Goal: Task Accomplishment & Management: Complete application form

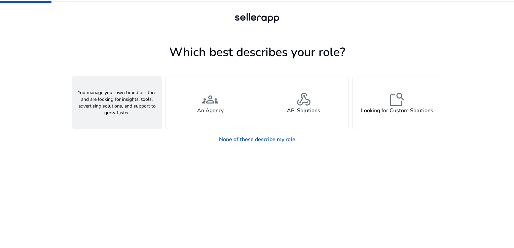
click at [140, 116] on div "person A Seller" at bounding box center [116, 102] width 89 height 53
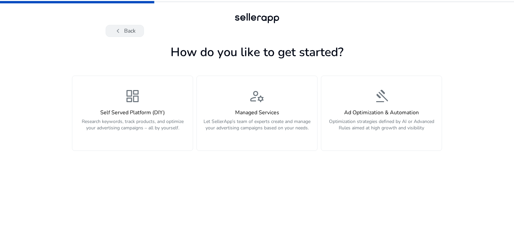
click at [120, 32] on span "chevron_left" at bounding box center [118, 31] width 8 height 8
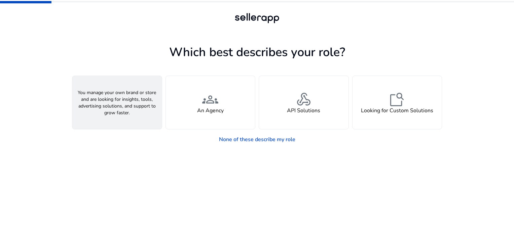
click at [137, 114] on div "person A Seller" at bounding box center [116, 102] width 89 height 53
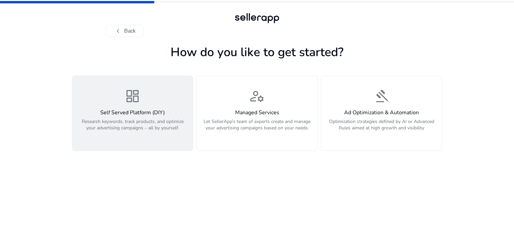
click at [151, 137] on p "Research keywords, track products, and optimize your advertising campaigns – al…" at bounding box center [132, 128] width 112 height 20
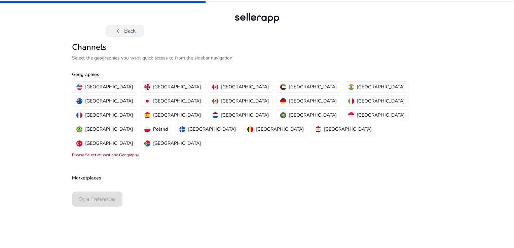
click at [116, 28] on span "chevron_left" at bounding box center [118, 31] width 8 height 8
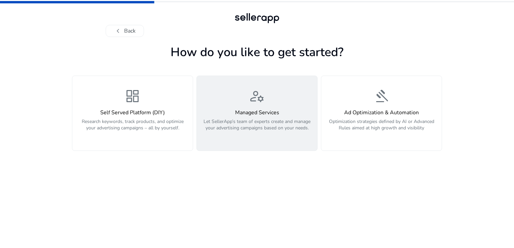
click at [249, 110] on h4 "Managed Services" at bounding box center [257, 113] width 112 height 6
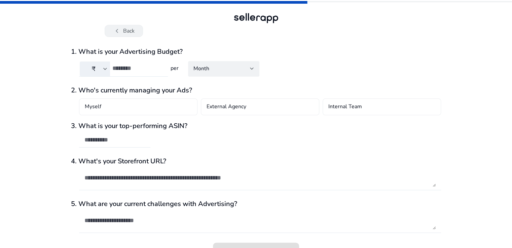
click at [115, 33] on span "chevron_left" at bounding box center [117, 31] width 8 height 8
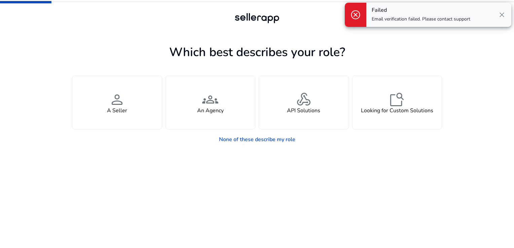
click at [499, 15] on span "close" at bounding box center [501, 15] width 8 height 8
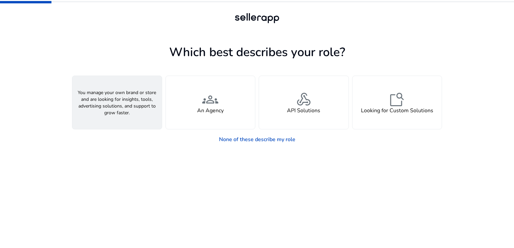
click at [131, 112] on div "person A Seller" at bounding box center [116, 102] width 89 height 53
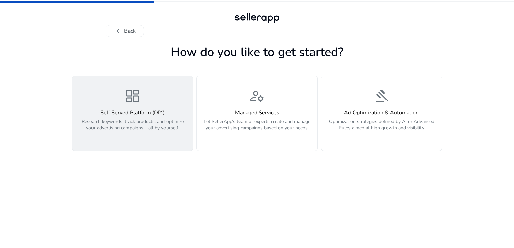
click at [148, 113] on h4 "Self Served Platform (DIY)" at bounding box center [132, 113] width 112 height 6
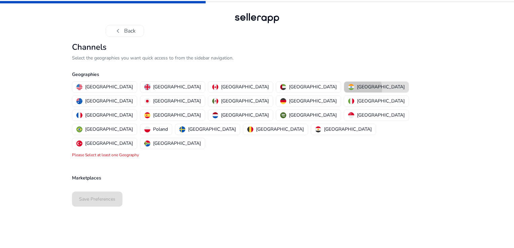
click at [357, 88] on p "[GEOGRAPHIC_DATA]" at bounding box center [381, 86] width 48 height 7
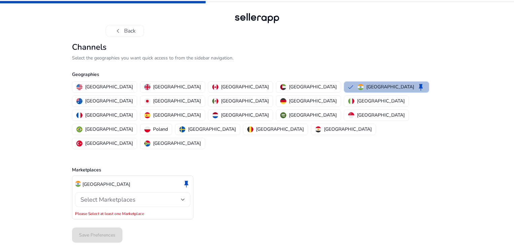
click at [183, 196] on div at bounding box center [183, 200] width 4 height 8
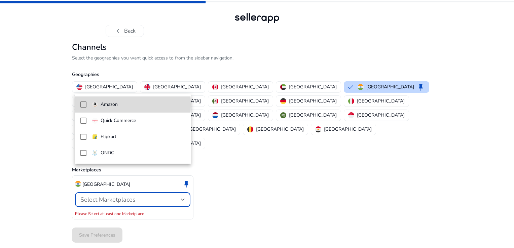
click at [86, 105] on mat-pseudo-checkbox at bounding box center [83, 105] width 6 height 6
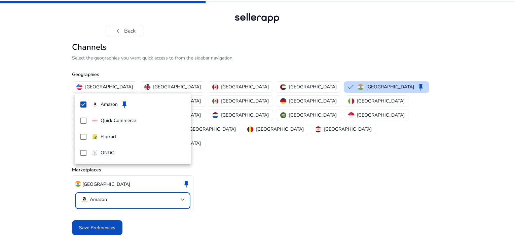
click at [229, 185] on div at bounding box center [257, 124] width 514 height 248
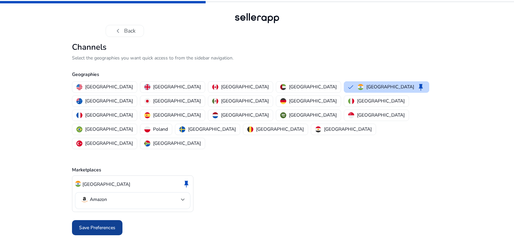
click at [98, 224] on span "Save Preferences" at bounding box center [97, 227] width 36 height 7
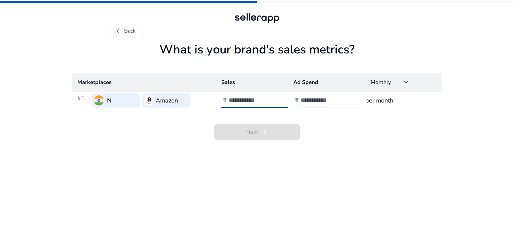
click at [267, 102] on input "number" at bounding box center [251, 99] width 45 height 7
click at [242, 100] on input "number" at bounding box center [251, 99] width 45 height 7
click at [268, 100] on input "number" at bounding box center [251, 99] width 45 height 7
click at [242, 103] on input "number" at bounding box center [251, 99] width 45 height 7
type input "*****"
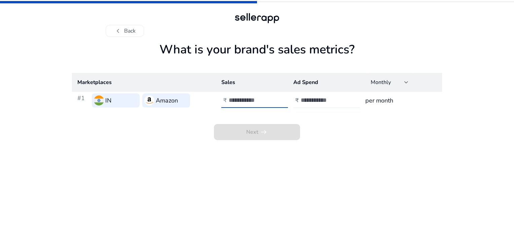
click at [323, 97] on input "number" at bounding box center [322, 99] width 45 height 7
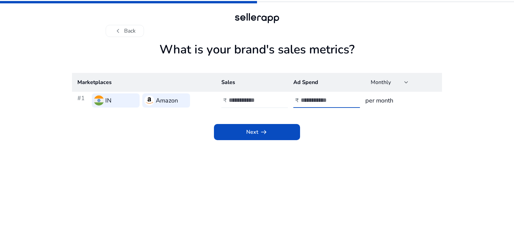
type input "****"
click at [385, 102] on h3 "per month" at bounding box center [400, 100] width 71 height 9
click at [403, 82] on div "Monthly" at bounding box center [387, 82] width 34 height 7
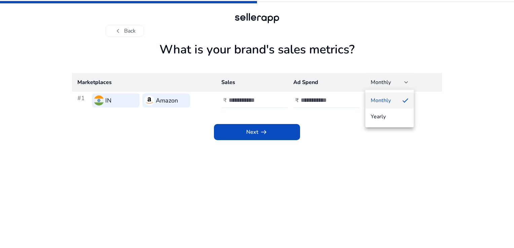
click at [394, 99] on span "Monthly" at bounding box center [383, 100] width 26 height 7
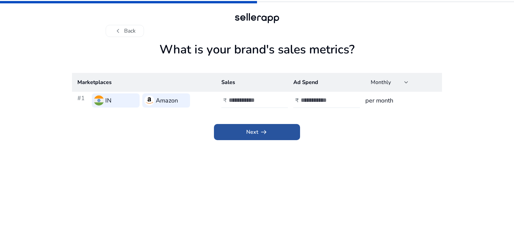
click at [264, 138] on span at bounding box center [257, 132] width 86 height 16
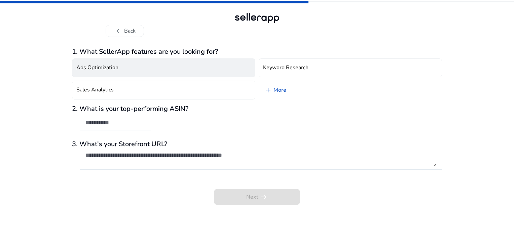
click at [122, 67] on button "Ads Optimization" at bounding box center [163, 67] width 183 height 19
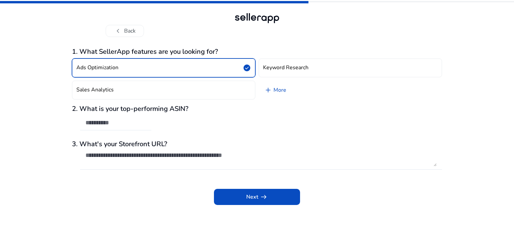
click at [159, 123] on div "2. What is your top-performing ASIN?" at bounding box center [257, 121] width 370 height 33
click at [111, 124] on input "text" at bounding box center [115, 122] width 60 height 7
click at [138, 156] on textarea at bounding box center [260, 159] width 351 height 15
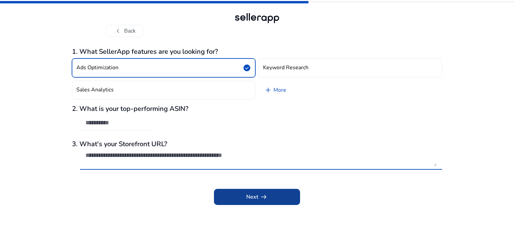
click at [251, 192] on button "Next arrow_right_alt" at bounding box center [257, 197] width 86 height 16
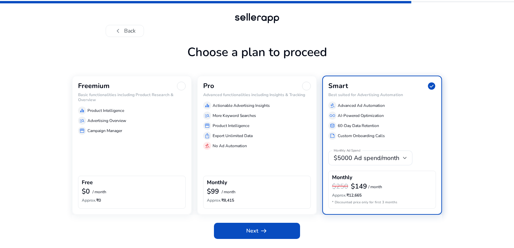
click at [100, 188] on div "$0 / month" at bounding box center [132, 192] width 100 height 9
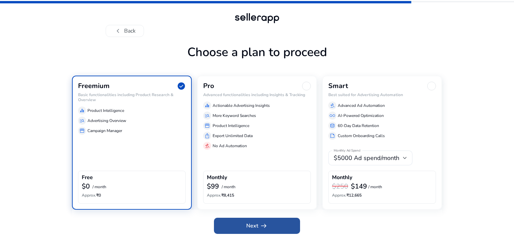
click at [258, 228] on app-icon "arrow_right_alt" at bounding box center [262, 226] width 9 height 8
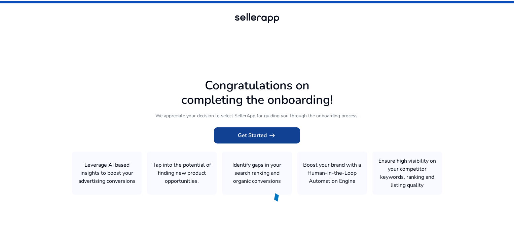
click at [274, 136] on span "arrow_right_alt" at bounding box center [272, 135] width 8 height 8
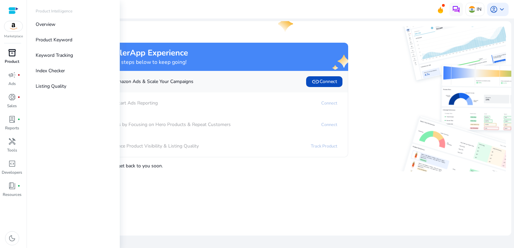
click at [13, 59] on p "Product" at bounding box center [12, 61] width 14 height 6
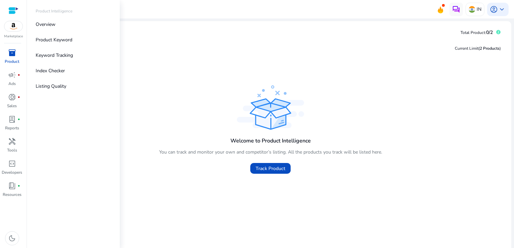
click at [14, 27] on img at bounding box center [13, 26] width 18 height 10
click at [13, 53] on span "inventory_2" at bounding box center [12, 53] width 8 height 8
click at [51, 24] on p "Overview" at bounding box center [46, 24] width 20 height 7
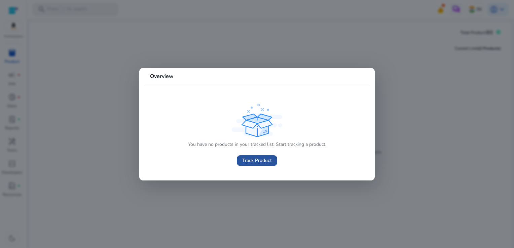
click at [248, 159] on span "Track Product" at bounding box center [257, 160] width 30 height 7
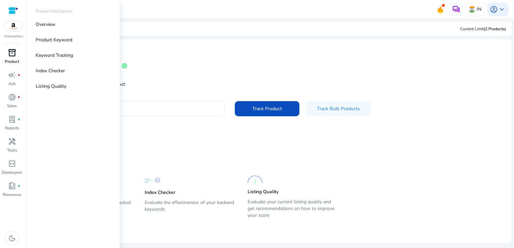
click at [14, 60] on p "Product" at bounding box center [12, 61] width 14 height 6
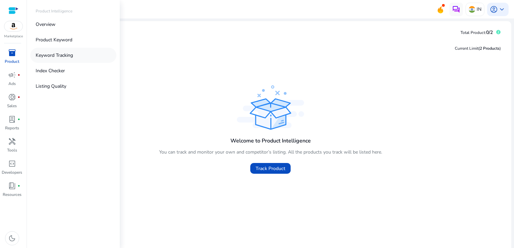
click at [51, 56] on p "Keyword Tracking" at bounding box center [54, 55] width 37 height 7
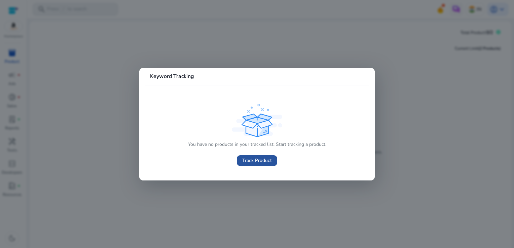
click at [269, 159] on span "Track Product" at bounding box center [257, 160] width 30 height 7
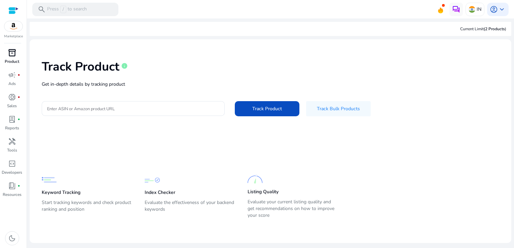
click at [13, 62] on p "Product" at bounding box center [12, 61] width 14 height 6
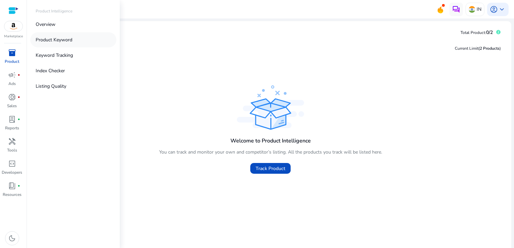
click at [51, 38] on p "Product Keyword" at bounding box center [54, 39] width 37 height 7
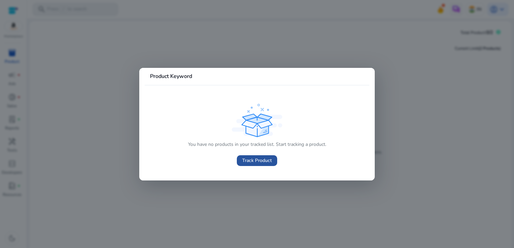
click at [249, 162] on span "Track Product" at bounding box center [257, 160] width 30 height 7
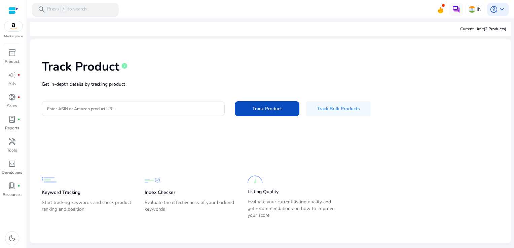
click at [74, 7] on p "Press / to search" at bounding box center [67, 9] width 40 height 7
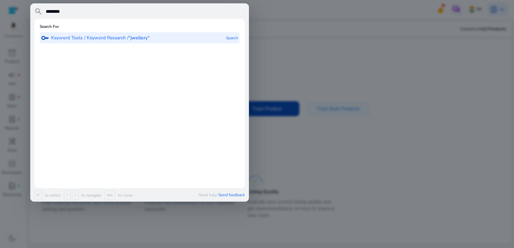
type input "********"
click at [140, 37] on b "“jwellery“" at bounding box center [138, 38] width 21 height 6
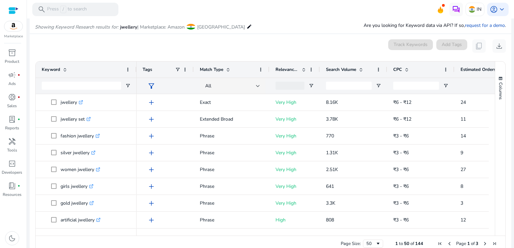
scroll to position [80, 0]
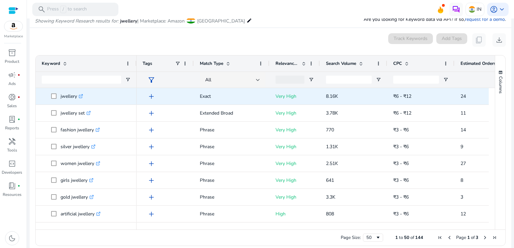
click at [83, 96] on icon ".st0{fill:#2c8af8}" at bounding box center [81, 96] width 4 height 4
